Goal: Book appointment/travel/reservation

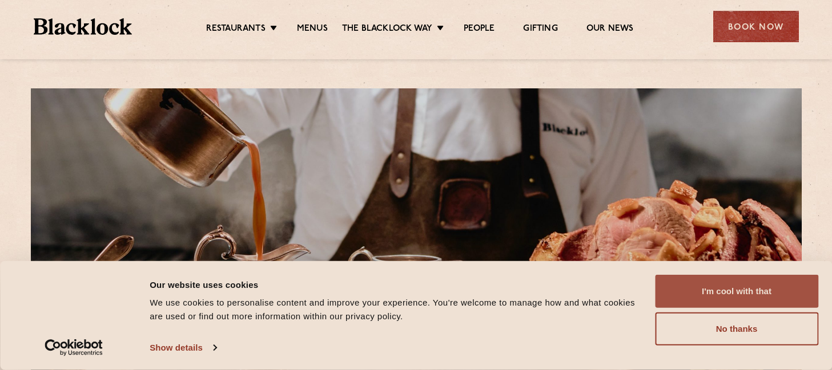
click at [762, 300] on button "I'm cool with that" at bounding box center [736, 291] width 163 height 33
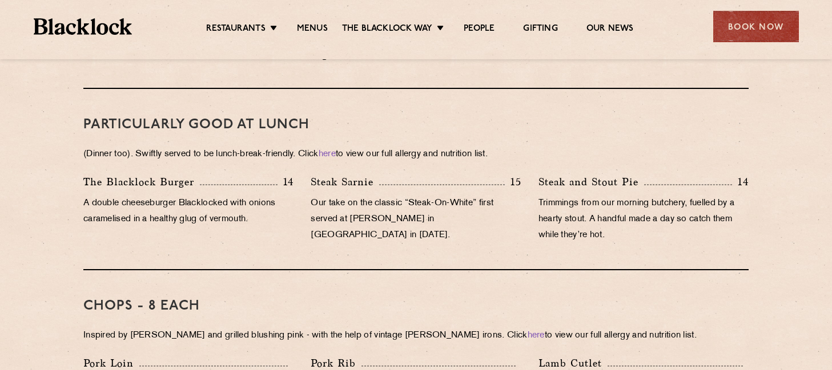
scroll to position [856, 0]
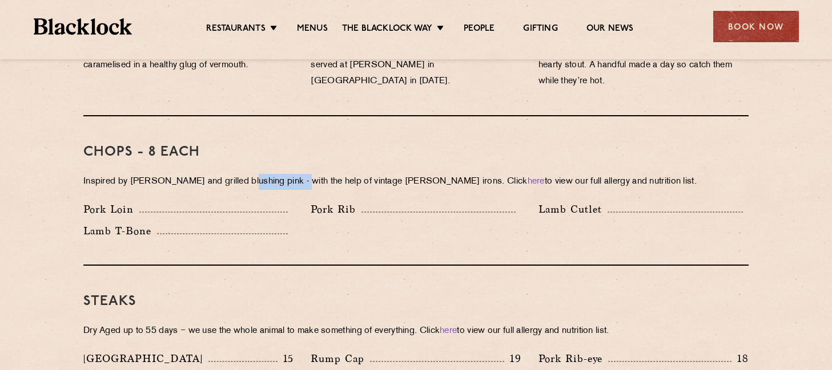
drag, startPoint x: 241, startPoint y: 164, endPoint x: 294, endPoint y: 171, distance: 53.4
click at [294, 174] on p "Inspired by [PERSON_NAME] and grilled blushing pink - with the help of vintage …" at bounding box center [415, 182] width 665 height 16
click at [295, 174] on p "Inspired by [PERSON_NAME] and grilled blushing pink - with the help of vintage …" at bounding box center [415, 182] width 665 height 16
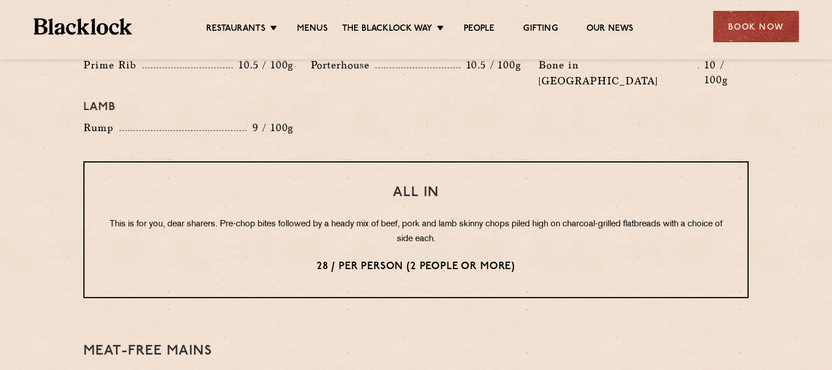
scroll to position [1370, 0]
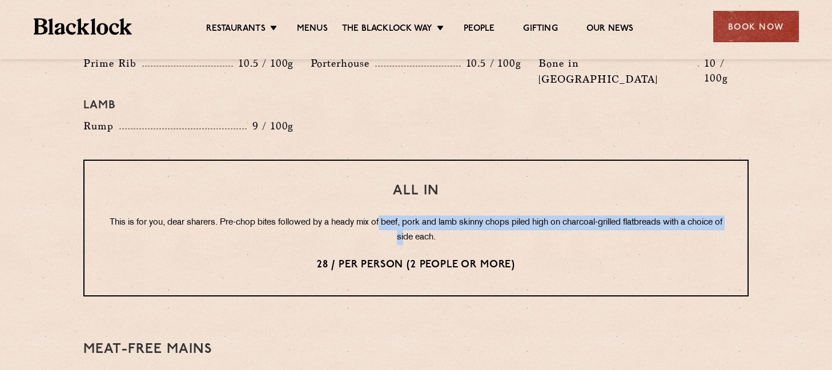
drag, startPoint x: 396, startPoint y: 197, endPoint x: 424, endPoint y: 201, distance: 28.2
click at [423, 216] on p "This is for you, dear sharers. Pre-chop bites followed by a heady mix of beef, …" at bounding box center [415, 231] width 617 height 30
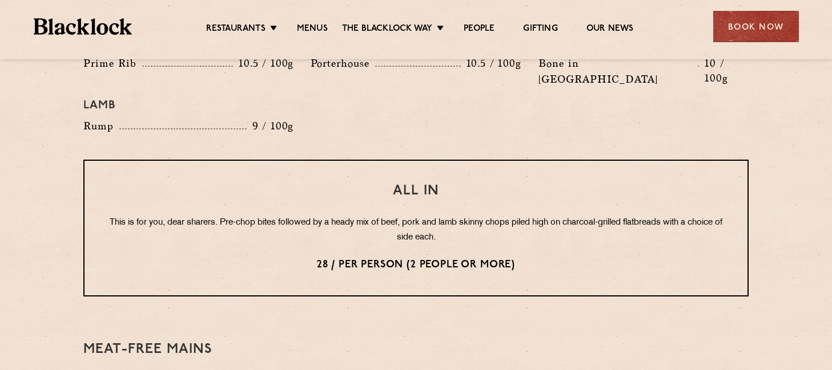
click at [426, 216] on p "This is for you, dear sharers. Pre-chop bites followed by a heady mix of beef, …" at bounding box center [415, 231] width 617 height 30
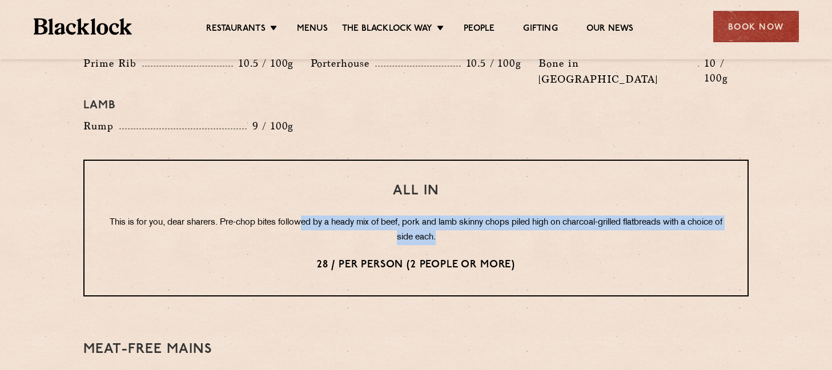
drag, startPoint x: 464, startPoint y: 213, endPoint x: 316, endPoint y: 188, distance: 149.9
click at [316, 216] on p "This is for you, dear sharers. Pre-chop bites followed by a heady mix of beef, …" at bounding box center [415, 231] width 617 height 30
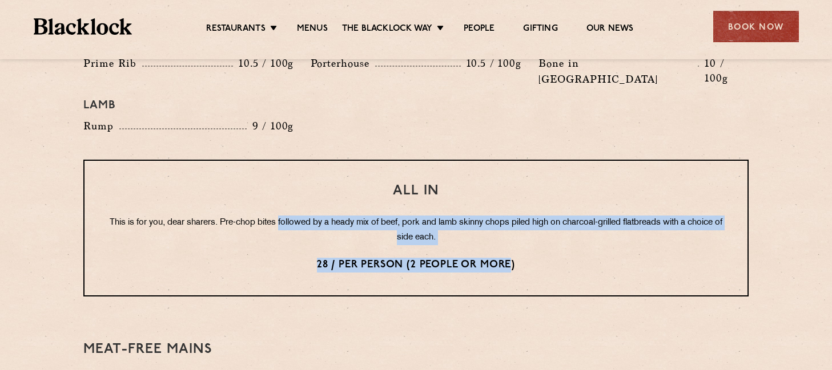
drag, startPoint x: 315, startPoint y: 188, endPoint x: 483, endPoint y: 218, distance: 170.5
click at [483, 218] on div "All In This is for you, dear sharers. Pre-chop bites followed by a heady mix of…" at bounding box center [415, 228] width 665 height 137
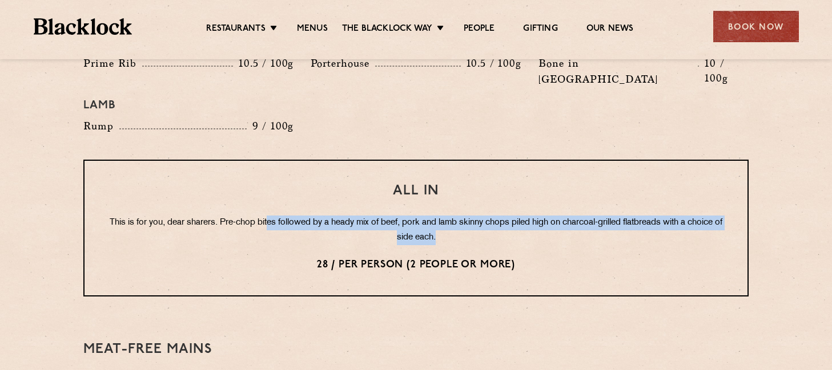
drag, startPoint x: 473, startPoint y: 207, endPoint x: 281, endPoint y: 189, distance: 192.1
click at [281, 216] on p "This is for you, dear sharers. Pre-chop bites followed by a heady mix of beef, …" at bounding box center [415, 231] width 617 height 30
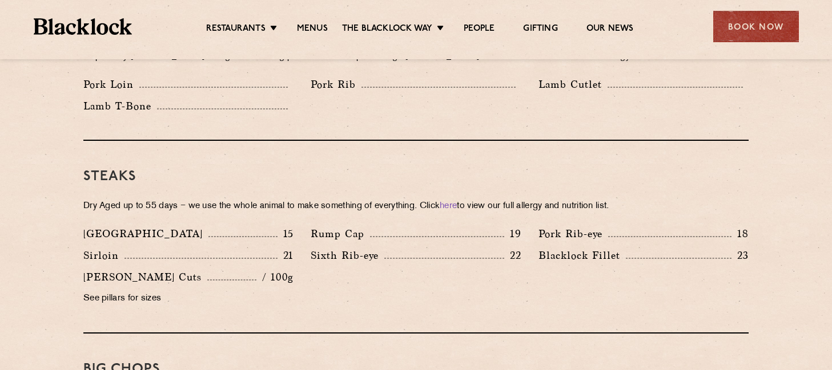
scroll to position [856, 0]
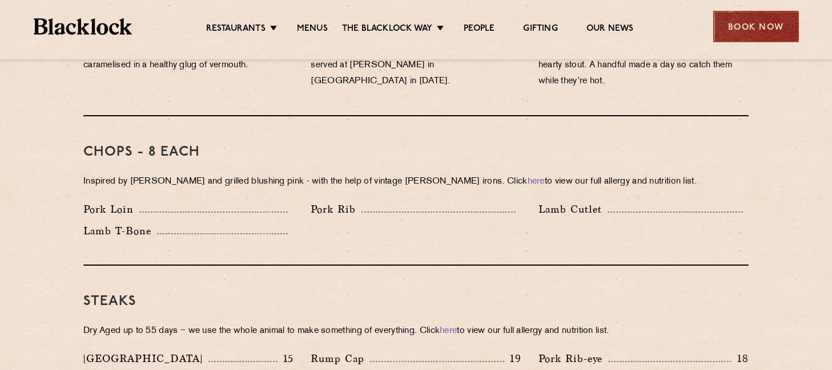
click at [731, 25] on div "Book Now" at bounding box center [756, 26] width 86 height 31
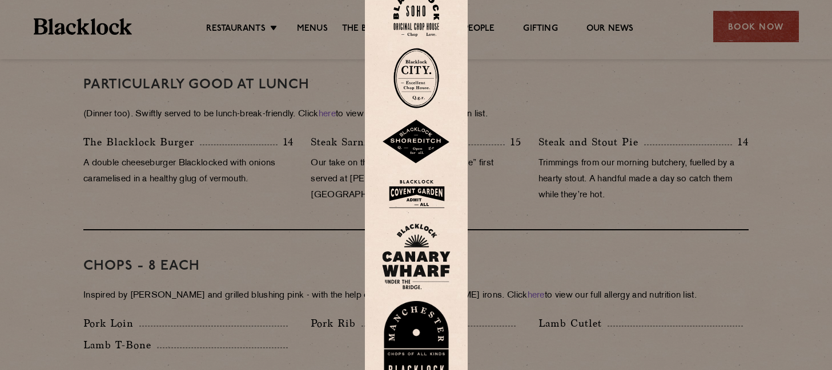
scroll to position [685, 0]
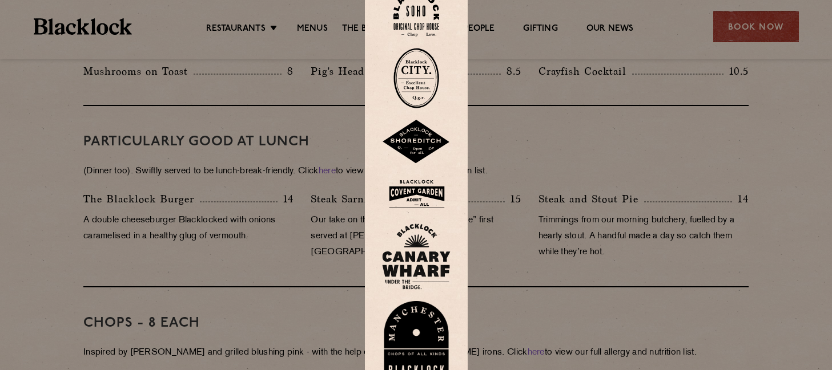
click at [430, 199] on img at bounding box center [416, 194] width 68 height 37
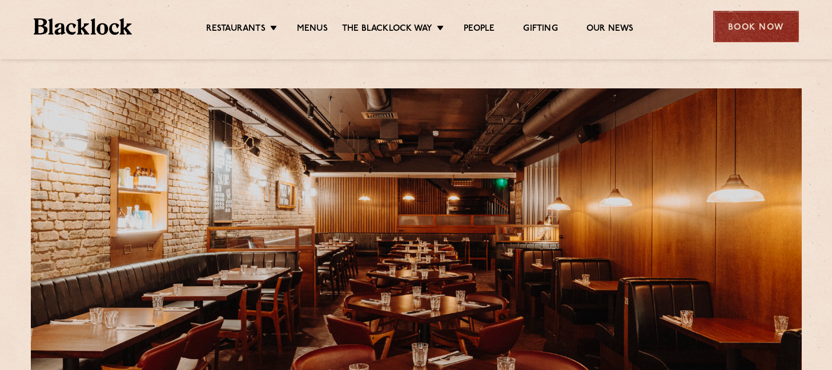
click at [756, 32] on div "Book Now" at bounding box center [756, 26] width 86 height 31
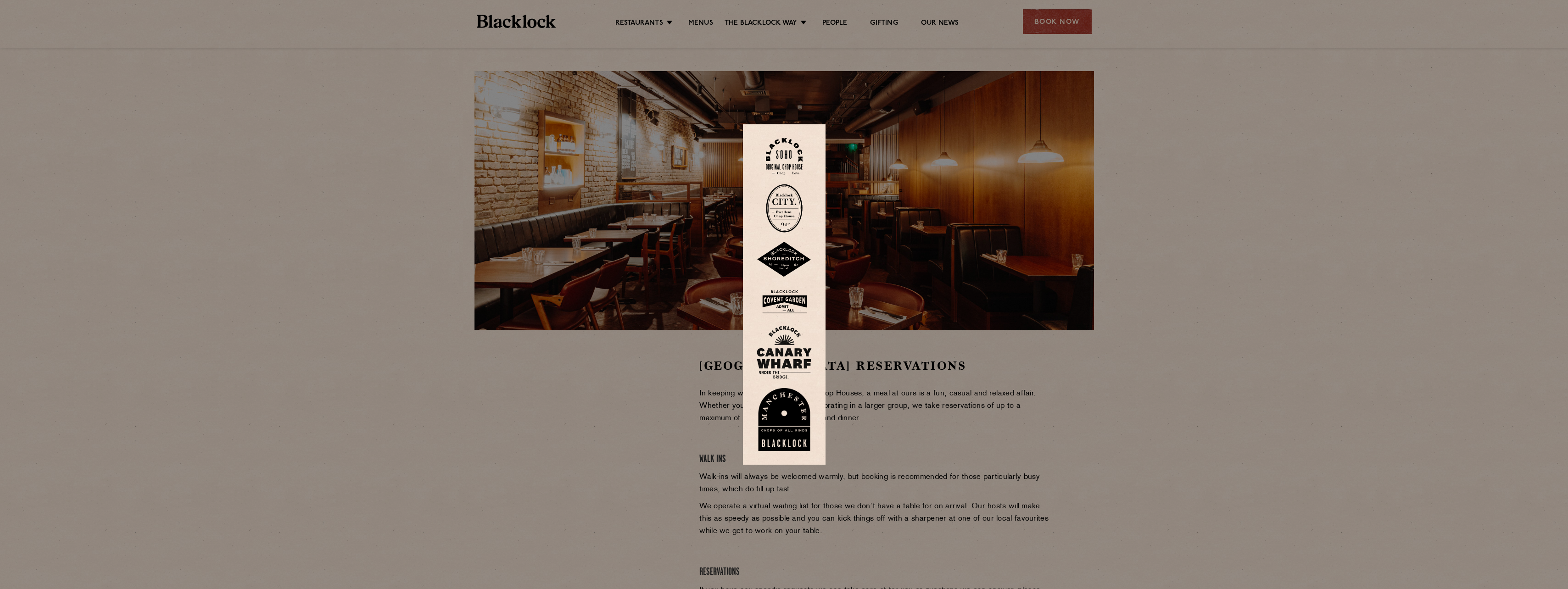
click at [668, 297] on div at bounding box center [784, 294] width 1568 height 589
